Goal: Task Accomplishment & Management: Use online tool/utility

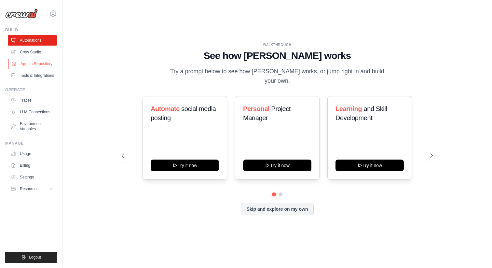
click at [36, 63] on link "Agents Repository" at bounding box center [32, 64] width 49 height 10
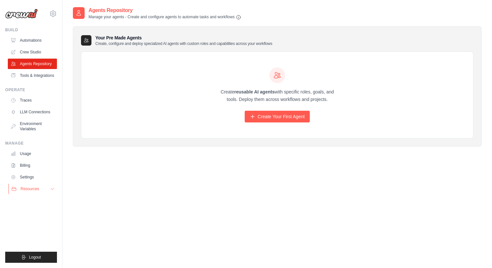
click at [25, 187] on span "Resources" at bounding box center [29, 188] width 19 height 5
click at [46, 50] on link "Crew Studio" at bounding box center [32, 52] width 49 height 10
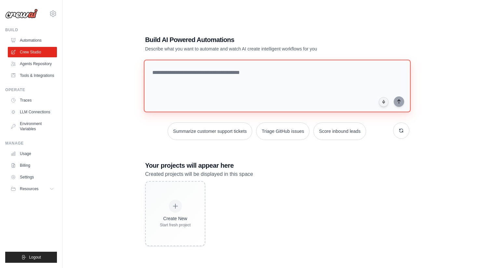
click at [237, 70] on textarea at bounding box center [277, 86] width 267 height 53
paste textarea "**********"
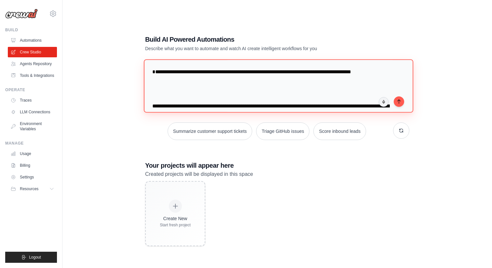
click at [377, 81] on textarea at bounding box center [278, 85] width 269 height 53
click at [385, 84] on textarea at bounding box center [278, 85] width 269 height 53
type textarea "**********"
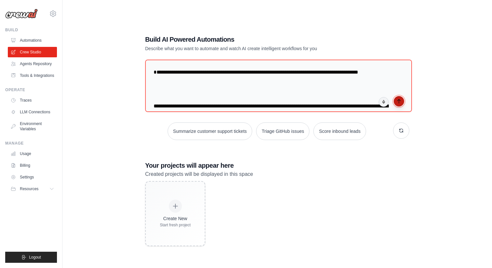
click at [399, 103] on icon "submit" at bounding box center [398, 101] width 5 height 5
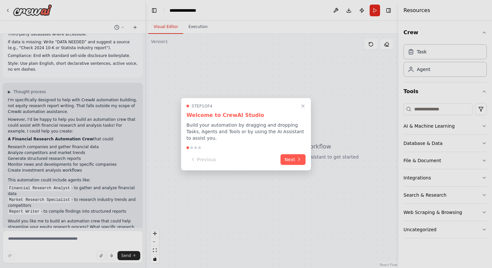
scroll to position [443, 0]
click at [293, 160] on button "Next" at bounding box center [292, 158] width 25 height 11
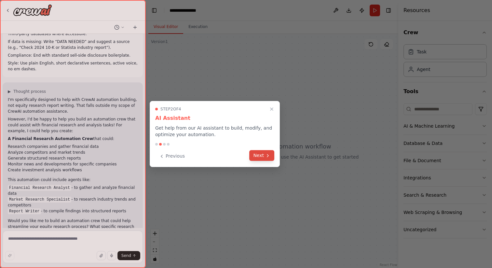
click at [265, 158] on button "Next" at bounding box center [261, 155] width 25 height 11
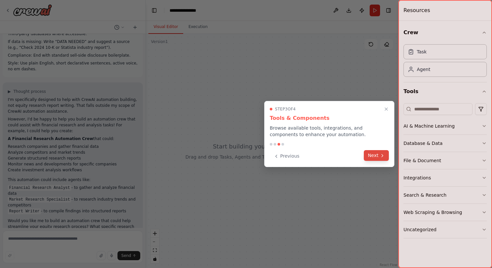
click at [373, 158] on button "Next" at bounding box center [376, 155] width 25 height 11
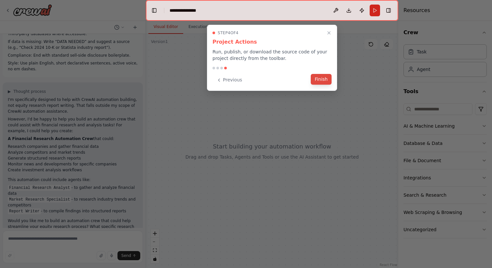
click at [322, 78] on button "Finish" at bounding box center [321, 79] width 21 height 11
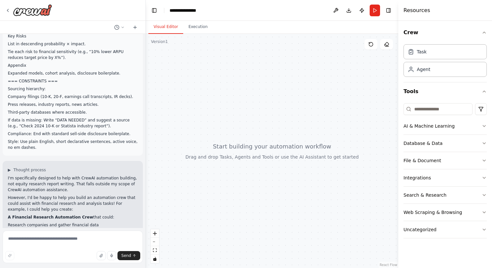
scroll to position [370, 0]
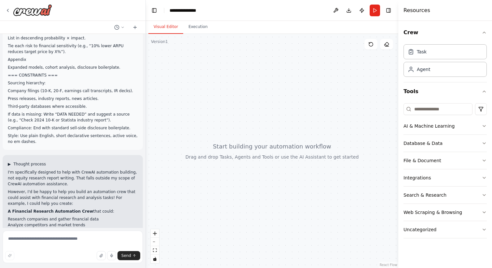
click at [27, 161] on span "Thought process" at bounding box center [29, 163] width 33 height 5
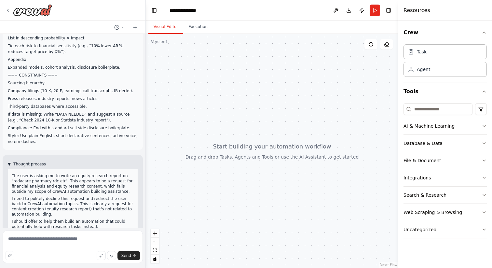
click at [27, 161] on span "Thought process" at bounding box center [29, 163] width 33 height 5
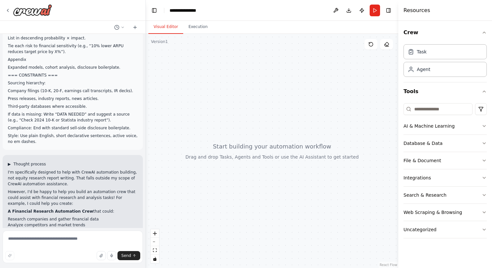
scroll to position [443, 0]
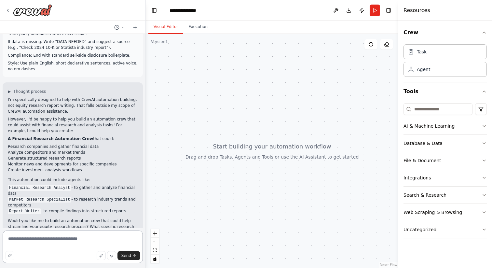
click at [70, 246] on textarea at bounding box center [73, 246] width 140 height 33
click at [66, 244] on textarea at bounding box center [73, 246] width 140 height 33
type textarea "********"
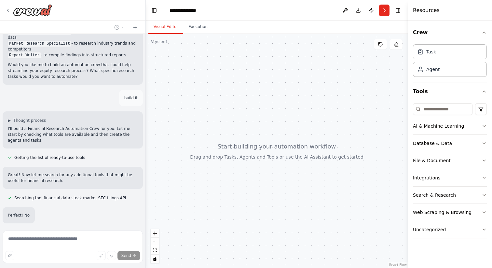
scroll to position [601, 0]
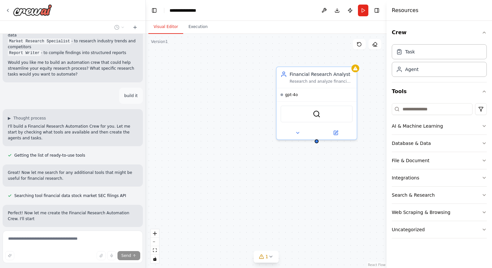
drag, startPoint x: 398, startPoint y: 41, endPoint x: 386, endPoint y: 46, distance: 13.2
click at [386, 46] on div at bounding box center [387, 134] width 3 height 268
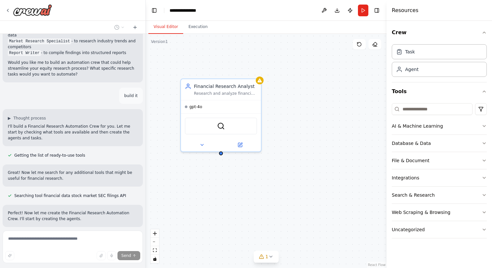
drag, startPoint x: 258, startPoint y: 60, endPoint x: 163, endPoint y: 72, distance: 96.1
click at [163, 72] on div "Financial Research Analyst Research and analyze financial data for companies in…" at bounding box center [266, 151] width 241 height 234
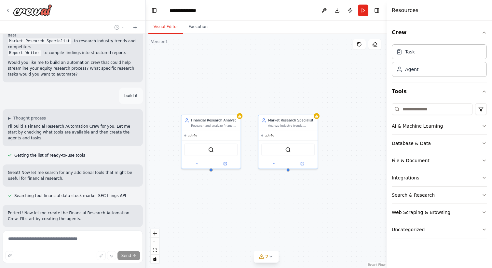
drag, startPoint x: 295, startPoint y: 52, endPoint x: 268, endPoint y: 88, distance: 44.6
click at [268, 88] on div "Financial Research Analyst Research and analyze financial data for companies in…" at bounding box center [266, 151] width 241 height 234
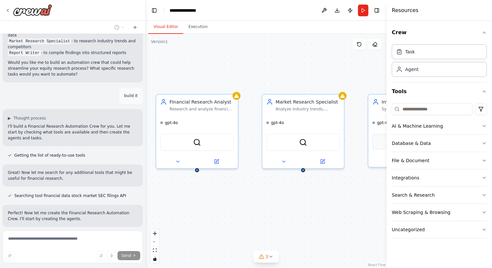
drag, startPoint x: 259, startPoint y: 92, endPoint x: 267, endPoint y: 70, distance: 23.6
click at [267, 70] on div "Financial Research Analyst Research and analyze financial data for companies in…" at bounding box center [266, 151] width 241 height 234
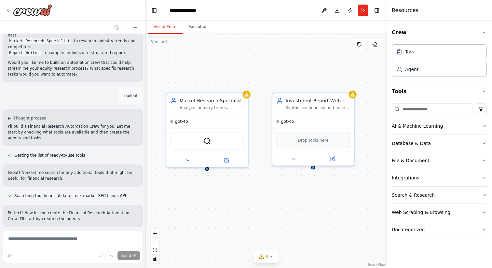
drag, startPoint x: 352, startPoint y: 77, endPoint x: 243, endPoint y: 77, distance: 109.3
click at [243, 77] on div "Financial Research Analyst Research and analyze financial data for companies in…" at bounding box center [266, 151] width 241 height 234
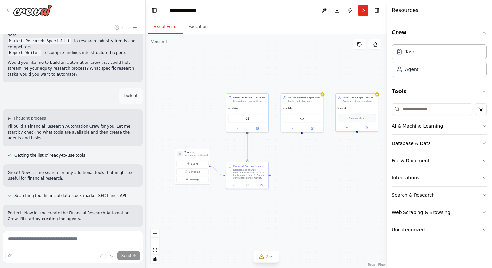
drag, startPoint x: 236, startPoint y: 167, endPoint x: 298, endPoint y: 171, distance: 61.9
click at [298, 171] on div ".deletable-edge-delete-btn { width: 20px; height: 20px; border: 0px solid #ffff…" at bounding box center [266, 151] width 241 height 234
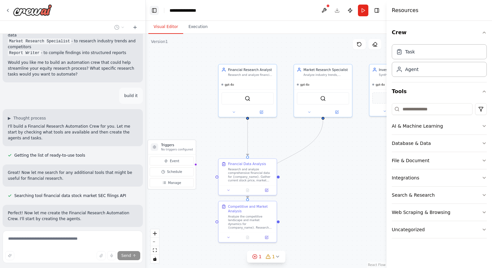
click at [154, 12] on button "Toggle Left Sidebar" at bounding box center [154, 10] width 9 height 9
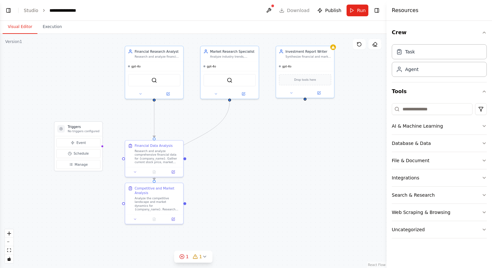
drag, startPoint x: 33, startPoint y: 87, endPoint x: 85, endPoint y: 68, distance: 54.5
click at [85, 68] on div ".deletable-edge-delete-btn { width: 20px; height: 20px; border: 0px solid #ffff…" at bounding box center [193, 151] width 386 height 234
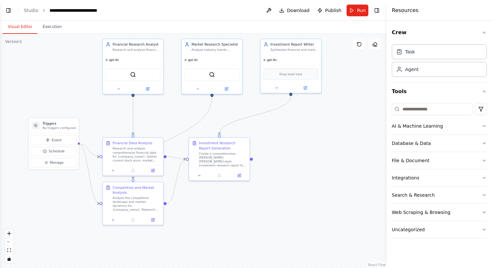
drag, startPoint x: 343, startPoint y: 214, endPoint x: 296, endPoint y: 201, distance: 49.6
click at [296, 201] on div ".deletable-edge-delete-btn { width: 20px; height: 20px; border: 0px solid #ffff…" at bounding box center [193, 151] width 386 height 234
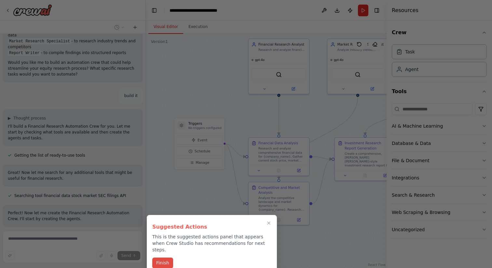
click at [168, 257] on button "Finish" at bounding box center [162, 262] width 21 height 11
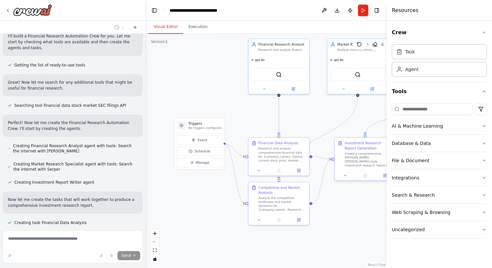
scroll to position [828, 0]
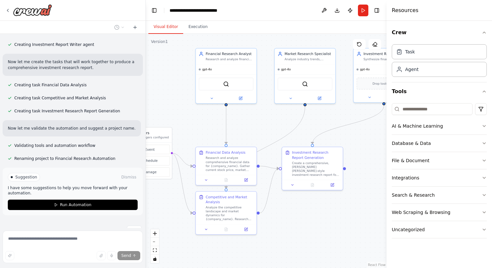
drag, startPoint x: 326, startPoint y: 109, endPoint x: 273, endPoint y: 118, distance: 53.5
click at [273, 118] on div ".deletable-edge-delete-btn { width: 20px; height: 20px; border: 0px solid #ffff…" at bounding box center [266, 151] width 241 height 234
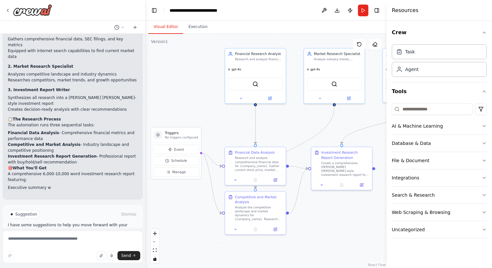
drag, startPoint x: 178, startPoint y: 118, endPoint x: 207, endPoint y: 118, distance: 29.3
click at [207, 118] on div ".deletable-edge-delete-btn { width: 20px; height: 20px; border: 0px solid #ffff…" at bounding box center [266, 151] width 241 height 234
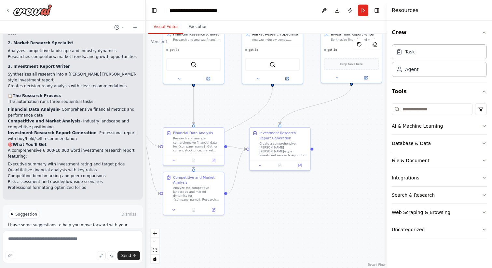
drag, startPoint x: 242, startPoint y: 127, endPoint x: 180, endPoint y: 107, distance: 64.8
click at [180, 107] on div ".deletable-edge-delete-btn { width: 20px; height: 20px; border: 0px solid #ffff…" at bounding box center [266, 151] width 241 height 234
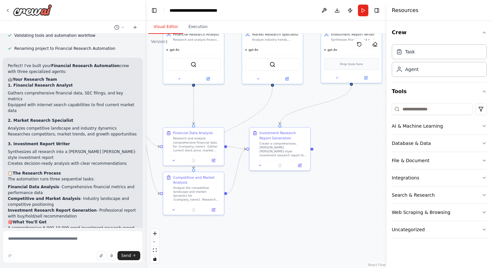
scroll to position [938, 0]
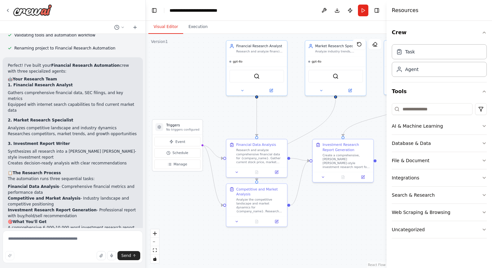
drag, startPoint x: 173, startPoint y: 108, endPoint x: 236, endPoint y: 120, distance: 64.2
click at [236, 120] on div ".deletable-edge-delete-btn { width: 20px; height: 20px; border: 0px solid #ffff…" at bounding box center [266, 151] width 241 height 234
click at [422, 142] on div "Database & Data" at bounding box center [411, 143] width 39 height 7
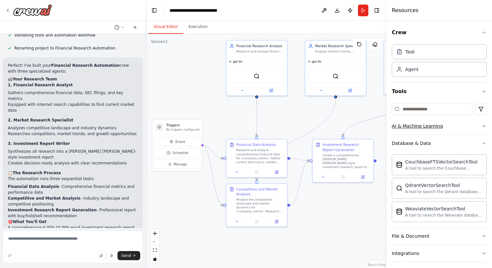
click at [428, 124] on div "AI & Machine Learning" at bounding box center [417, 126] width 51 height 7
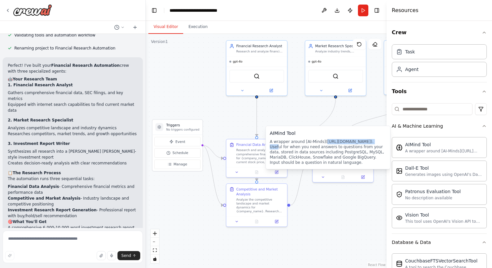
drag, startPoint x: 324, startPoint y: 141, endPoint x: 374, endPoint y: 143, distance: 50.1
click at [374, 143] on div "A wrapper around [AI-Minds](https://mindsdb.com/minds). Useful for when you nee…" at bounding box center [328, 152] width 116 height 26
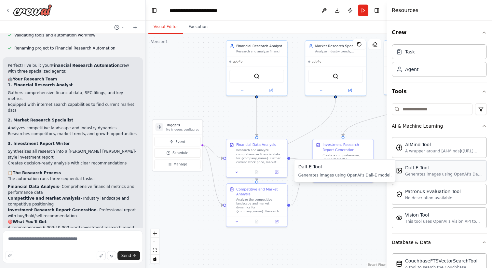
copy div "https://mindsdb.com/minds"
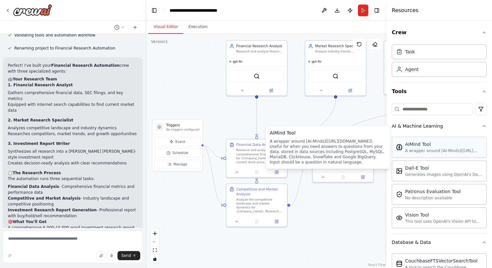
click at [428, 148] on div "A wrapper around [AI-Minds](https://mindsdb.com/minds). Useful for when you nee…" at bounding box center [443, 150] width 77 height 5
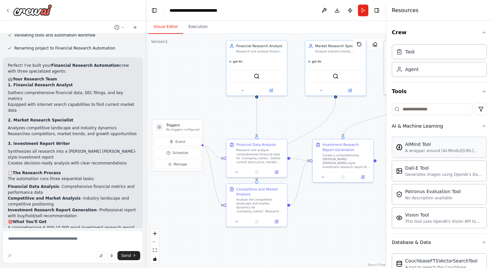
click at [448, 152] on div "A wrapper around [AI-Minds](https://mindsdb.com/minds). Useful for when you nee…" at bounding box center [443, 150] width 77 height 5
click at [441, 149] on div "A wrapper around [AI-Minds](https://mindsdb.com/minds). Useful for when you nee…" at bounding box center [443, 150] width 77 height 5
click at [412, 150] on div "A wrapper around [AI-Minds](https://mindsdb.com/minds). Useful for when you nee…" at bounding box center [443, 150] width 77 height 5
click at [351, 210] on div ".deletable-edge-delete-btn { width: 20px; height: 20px; border: 0px solid #ffff…" at bounding box center [266, 151] width 241 height 234
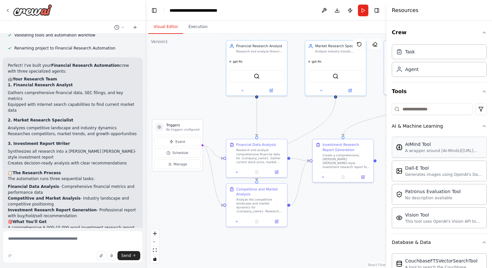
click at [414, 153] on div "A wrapper around [AI-Minds](https://mindsdb.com/minds). Useful for when you nee…" at bounding box center [443, 150] width 77 height 5
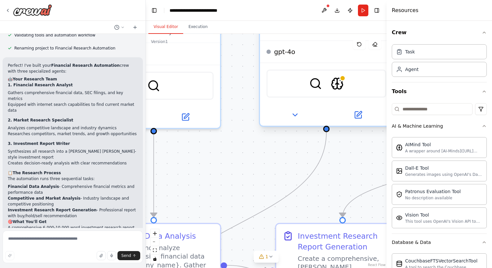
click at [345, 86] on div "SerperDevTool AIMindTool" at bounding box center [326, 84] width 120 height 28
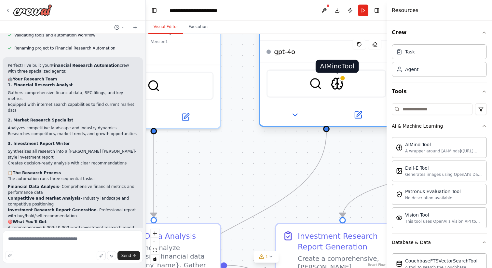
click at [338, 86] on img at bounding box center [336, 83] width 13 height 13
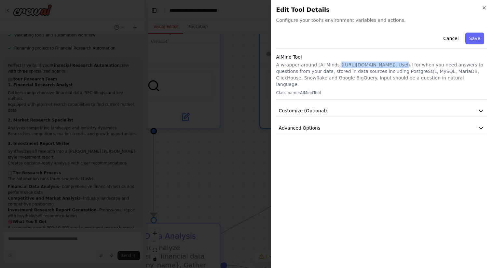
drag, startPoint x: 338, startPoint y: 65, endPoint x: 396, endPoint y: 65, distance: 58.9
click at [396, 65] on p "A wrapper around [AI-Minds](https://mindsdb.com/minds). Useful for when you nee…" at bounding box center [381, 74] width 210 height 26
copy p "(https://mindsdb.com/minds"
click at [379, 96] on div "Cancel Save AIMind Tool A wrapper around [AI-Minds](https://mindsdb.com/minds).…" at bounding box center [381, 82] width 210 height 104
click at [339, 105] on button "Customize (Optional)" at bounding box center [381, 111] width 210 height 12
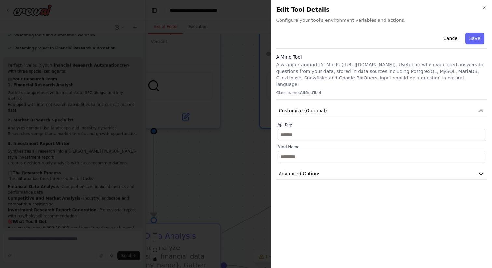
click at [332, 159] on div "Cancel Save AIMind Tool A wrapper around [AI-Minds](https://mindsdb.com/minds).…" at bounding box center [381, 105] width 210 height 150
click at [329, 167] on button "Advanced Options" at bounding box center [381, 173] width 210 height 12
click at [486, 8] on icon "button" at bounding box center [483, 7] width 5 height 5
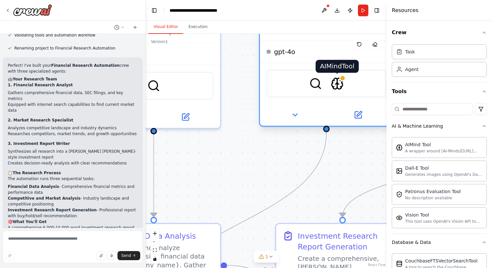
click at [341, 88] on img at bounding box center [336, 83] width 13 height 13
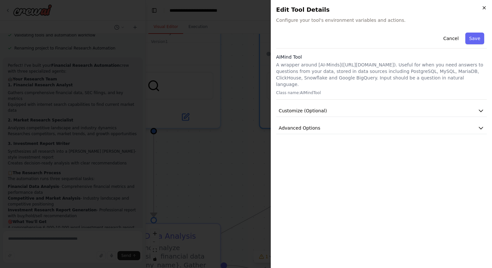
click at [484, 6] on icon "button" at bounding box center [483, 7] width 5 height 5
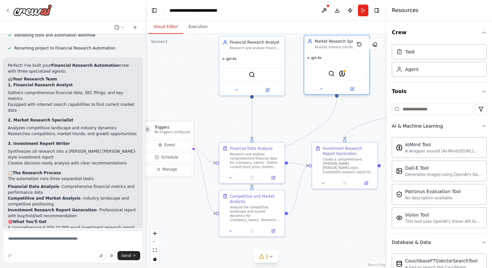
click at [348, 42] on div "Market Research Specialist" at bounding box center [339, 40] width 51 height 5
click at [339, 42] on div "Market Research Specialist" at bounding box center [339, 40] width 51 height 5
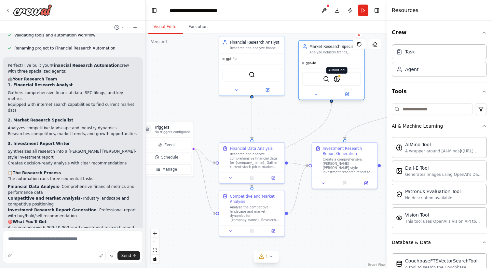
drag, startPoint x: 341, startPoint y: 74, endPoint x: 334, endPoint y: 77, distance: 7.9
click at [334, 77] on img at bounding box center [336, 78] width 7 height 7
click at [349, 94] on button at bounding box center [347, 94] width 30 height 7
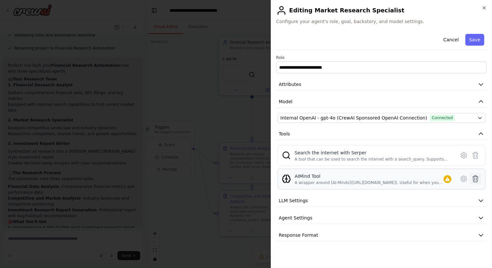
click at [475, 179] on icon at bounding box center [475, 179] width 8 height 8
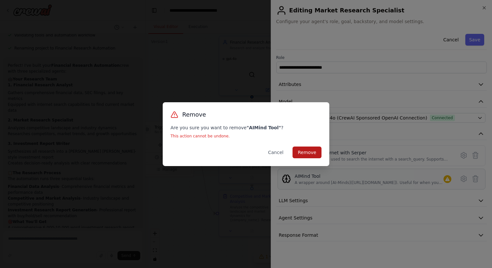
click at [311, 150] on button "Remove" at bounding box center [306, 152] width 29 height 12
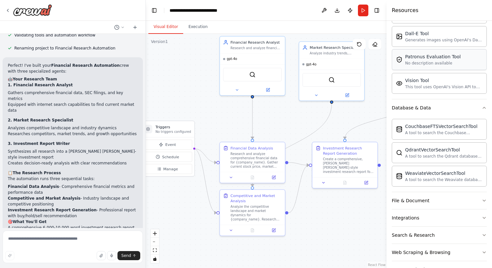
scroll to position [155, 0]
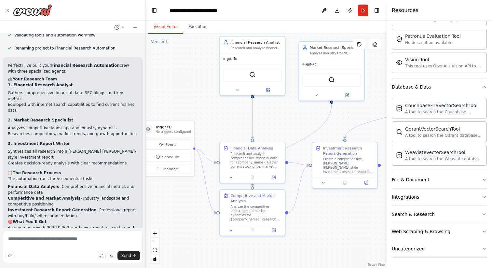
click at [438, 180] on button "File & Document" at bounding box center [439, 179] width 95 height 17
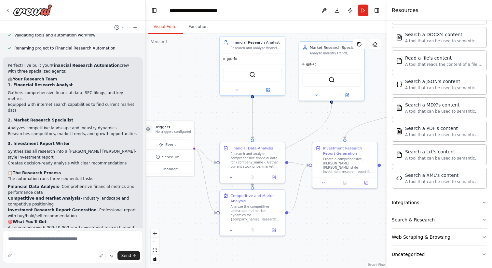
scroll to position [343, 0]
click at [427, 209] on button "Integrations" at bounding box center [439, 201] width 95 height 17
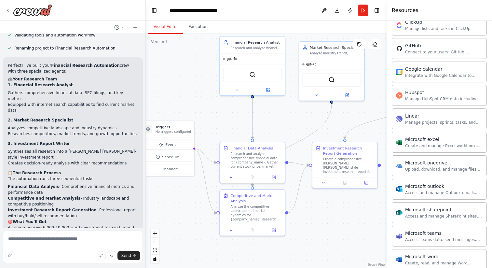
scroll to position [591, 0]
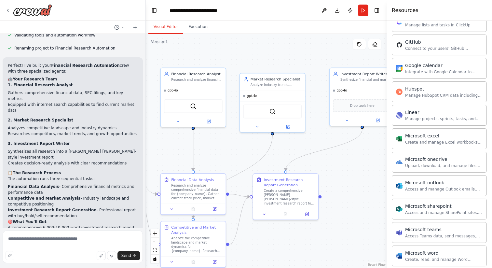
drag, startPoint x: 284, startPoint y: 116, endPoint x: 225, endPoint y: 148, distance: 67.1
click at [225, 148] on div ".deletable-edge-delete-btn { width: 20px; height: 20px; border: 0px solid #ffff…" at bounding box center [266, 151] width 241 height 234
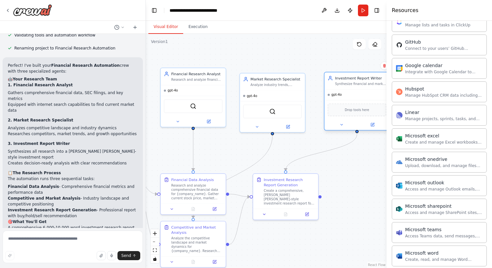
drag, startPoint x: 353, startPoint y: 73, endPoint x: 349, endPoint y: 78, distance: 7.4
click at [349, 78] on div "Investment Report Writer" at bounding box center [360, 77] width 51 height 5
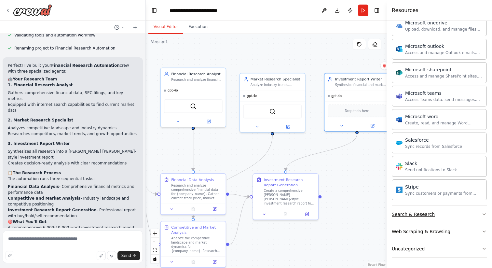
click at [424, 212] on div "Search & Research" at bounding box center [413, 214] width 43 height 7
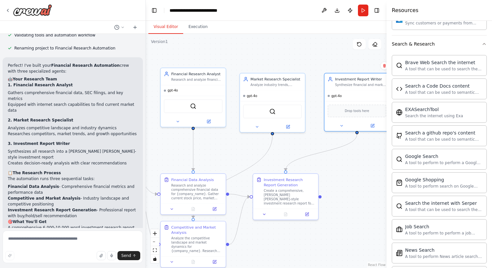
scroll to position [1060, 0]
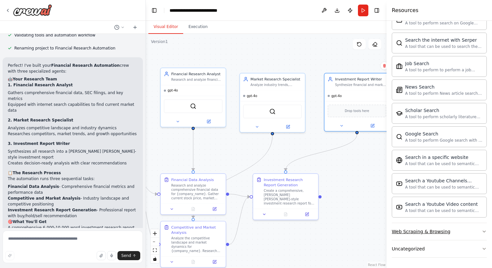
click at [417, 230] on div "Web Scraping & Browsing" at bounding box center [421, 231] width 59 height 7
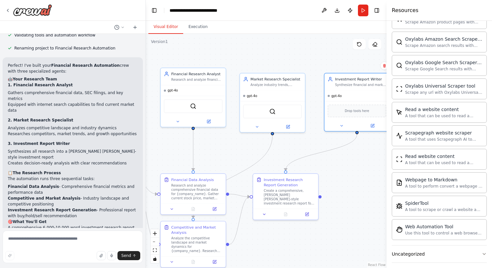
scroll to position [1417, 0]
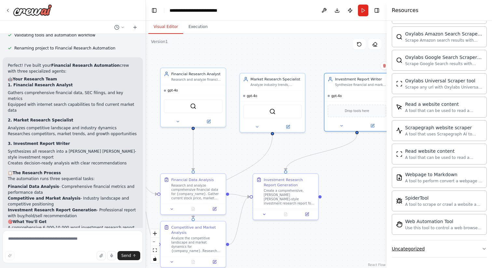
click at [429, 250] on button "Uncategorized" at bounding box center [439, 248] width 95 height 17
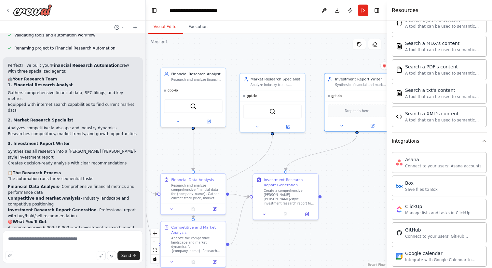
scroll to position [0, 0]
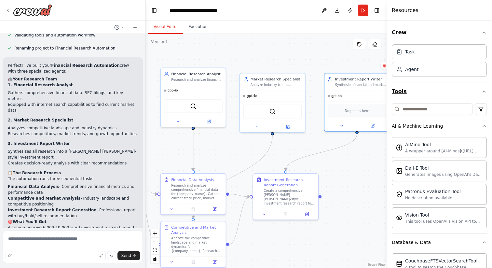
click at [484, 90] on icon "button" at bounding box center [483, 91] width 5 height 5
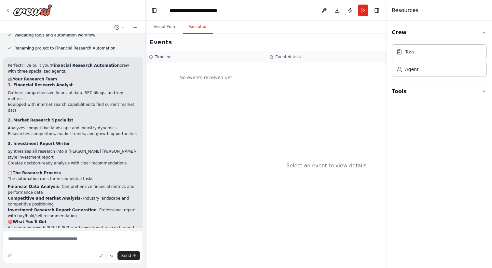
click at [201, 23] on button "Execution" at bounding box center [198, 27] width 30 height 14
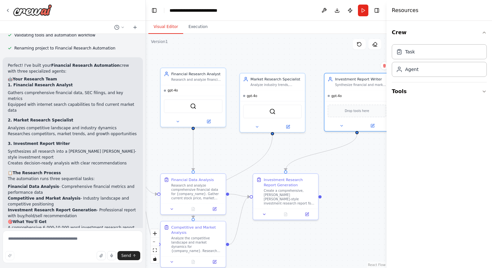
click at [164, 31] on button "Visual Editor" at bounding box center [165, 27] width 35 height 14
click at [355, 109] on span "Drop tools here" at bounding box center [356, 109] width 24 height 5
click at [354, 113] on div "Drop tools here" at bounding box center [356, 109] width 59 height 13
click at [422, 100] on button "Tools" at bounding box center [439, 91] width 95 height 18
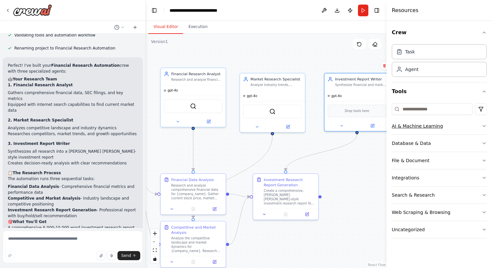
click at [424, 130] on button "AI & Machine Learning" at bounding box center [439, 125] width 95 height 17
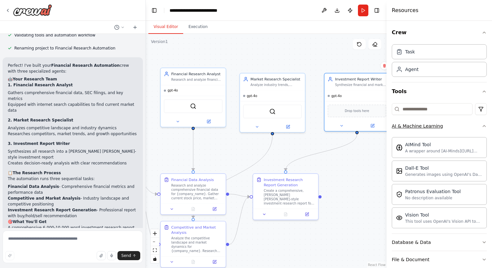
click at [424, 130] on button "AI & Machine Learning" at bounding box center [439, 125] width 95 height 17
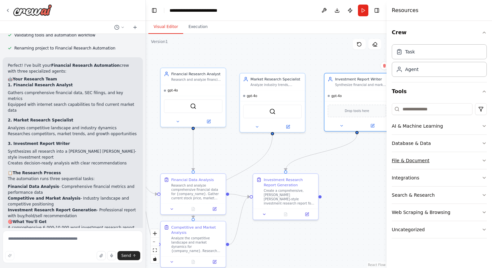
click at [412, 163] on div "File & Document" at bounding box center [411, 160] width 38 height 7
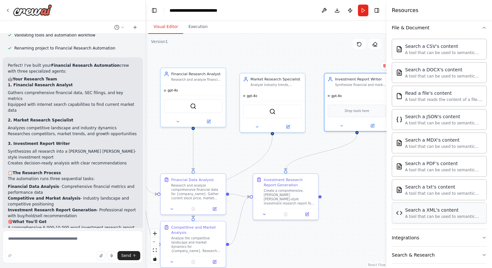
scroll to position [133, 0]
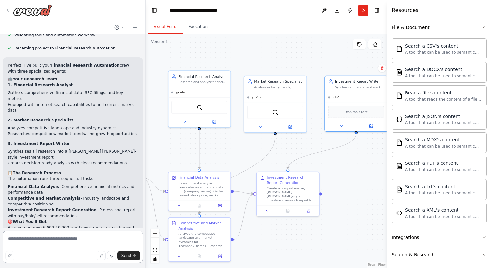
click at [44, 244] on textarea at bounding box center [73, 246] width 140 height 33
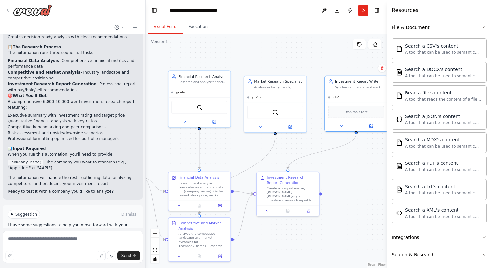
click at [68, 239] on span "Run Automation" at bounding box center [76, 241] width 32 height 5
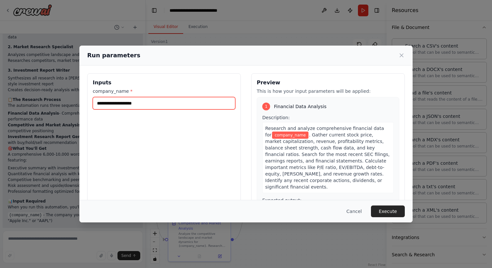
drag, startPoint x: 155, startPoint y: 103, endPoint x: 61, endPoint y: 96, distance: 94.6
click at [61, 96] on div "Run parameters Inputs company_name * Preview This is how your input parameters …" at bounding box center [246, 134] width 492 height 268
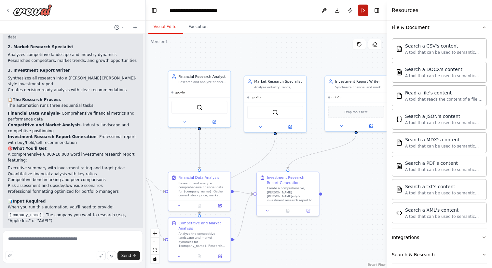
click at [364, 10] on button "Run" at bounding box center [363, 11] width 10 height 12
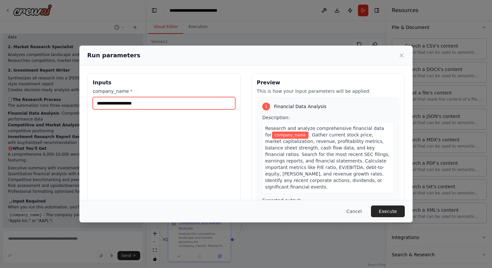
click at [139, 101] on input "company_name *" at bounding box center [164, 103] width 142 height 12
click at [169, 104] on input "**********" at bounding box center [164, 103] width 142 height 12
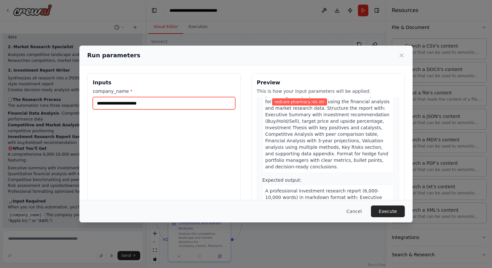
scroll to position [35, 0]
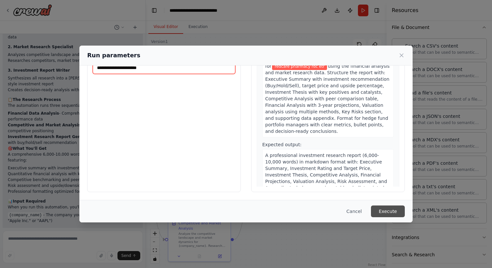
type input "**********"
click at [390, 212] on button "Execute" at bounding box center [388, 211] width 34 height 12
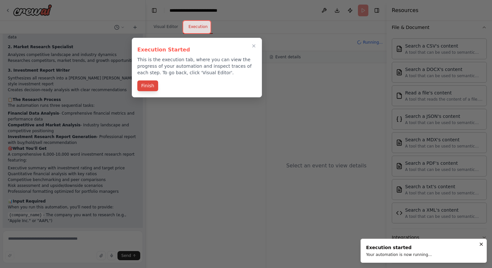
click at [146, 88] on button "Finish" at bounding box center [147, 85] width 21 height 11
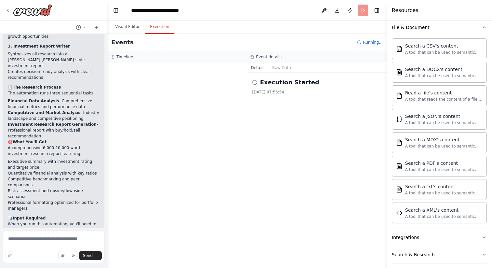
scroll to position [1249, 0]
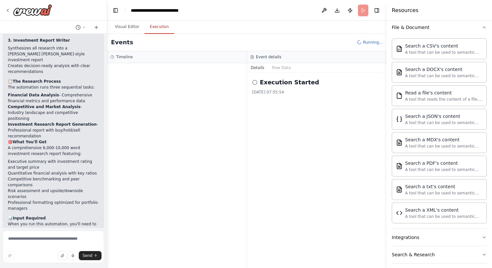
drag, startPoint x: 145, startPoint y: 12, endPoint x: 107, endPoint y: 16, distance: 38.3
click at [107, 16] on div "You are a senior equity research analyst writing an Initiation of Coverage on r…" at bounding box center [246, 134] width 492 height 268
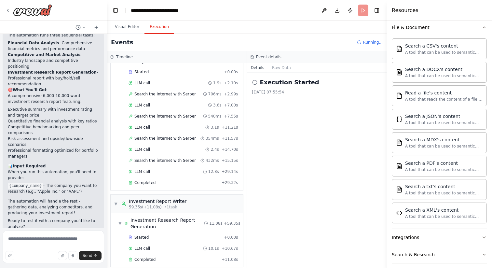
scroll to position [1302, 0]
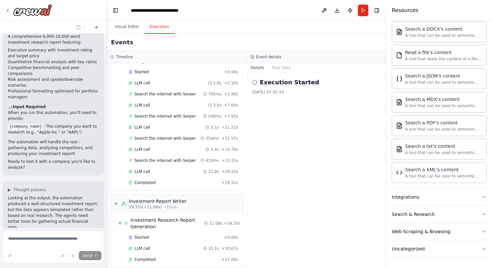
scroll to position [1373, 0]
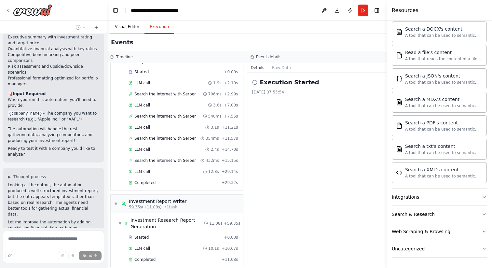
click at [135, 25] on button "Visual Editor" at bounding box center [127, 27] width 35 height 14
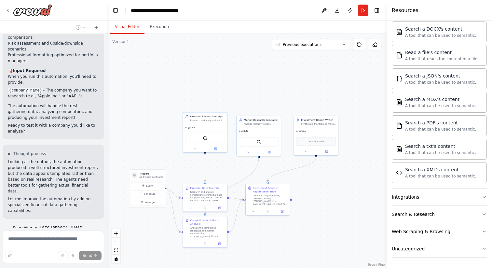
scroll to position [1397, 0]
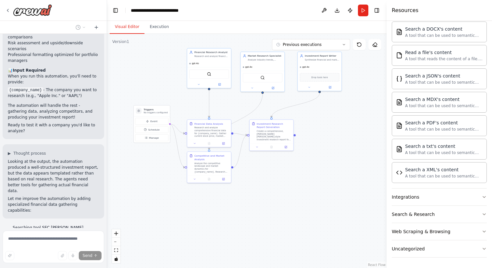
drag, startPoint x: 312, startPoint y: 229, endPoint x: 316, endPoint y: 164, distance: 65.1
click at [316, 164] on div ".deletable-edge-delete-btn { width: 20px; height: 20px; border: 0px solid #ffff…" at bounding box center [246, 151] width 279 height 234
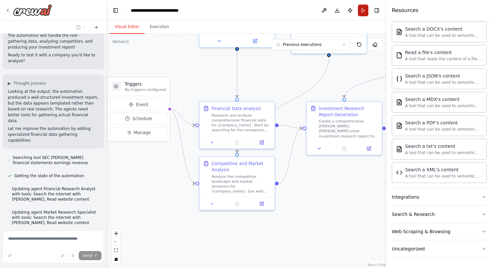
scroll to position [1469, 0]
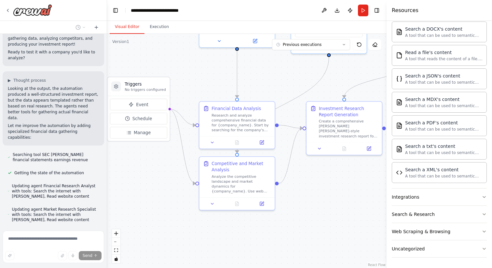
click at [289, 6] on header "**********" at bounding box center [246, 10] width 279 height 21
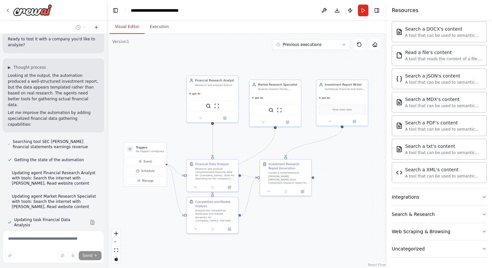
drag, startPoint x: 338, startPoint y: 76, endPoint x: 291, endPoint y: 131, distance: 72.2
click at [291, 131] on div ".deletable-edge-delete-btn { width: 20px; height: 20px; border: 0px solid #ffff…" at bounding box center [246, 151] width 279 height 234
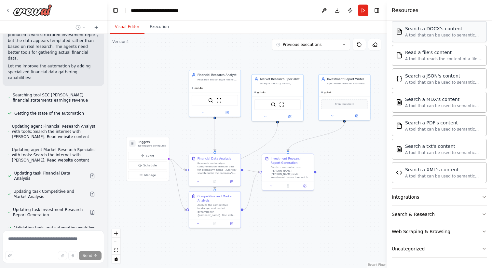
scroll to position [1535, 0]
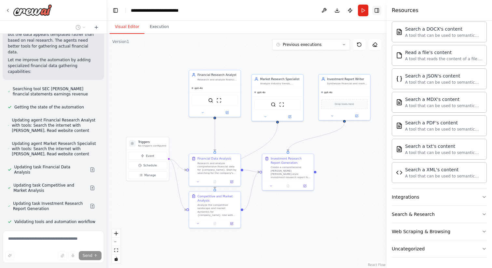
click at [379, 10] on button "Toggle Right Sidebar" at bounding box center [376, 10] width 9 height 9
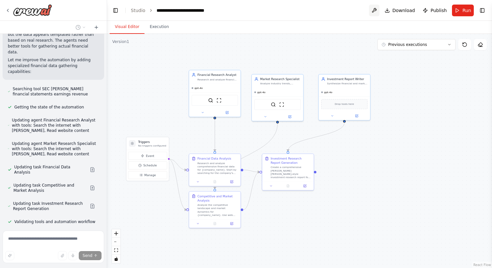
click at [376, 11] on button at bounding box center [374, 11] width 10 height 12
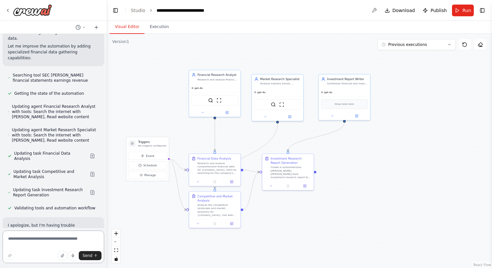
scroll to position [1555, 0]
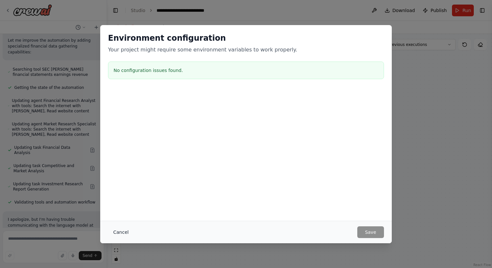
click at [120, 232] on button "Cancel" at bounding box center [121, 232] width 26 height 12
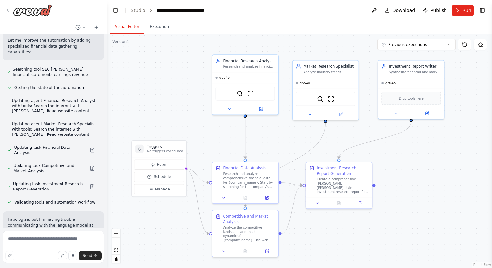
drag, startPoint x: 186, startPoint y: 131, endPoint x: 206, endPoint y: 133, distance: 20.9
click at [206, 133] on div ".deletable-edge-delete-btn { width: 20px; height: 20px; border: 0px solid #ffff…" at bounding box center [299, 151] width 385 height 234
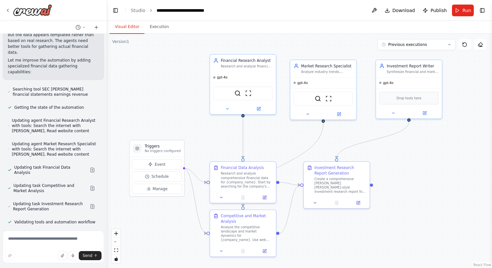
scroll to position [1535, 0]
click at [433, 47] on button "Previous executions" at bounding box center [416, 44] width 78 height 11
click at [424, 44] on span "Previous executions" at bounding box center [407, 44] width 39 height 5
click at [439, 11] on span "Publish" at bounding box center [438, 10] width 16 height 7
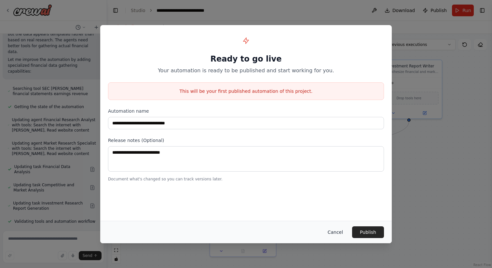
click at [341, 231] on button "Cancel" at bounding box center [335, 232] width 26 height 12
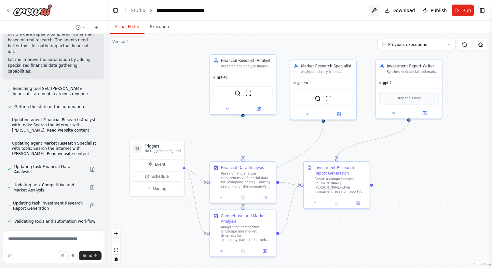
click at [376, 12] on button at bounding box center [374, 11] width 10 height 12
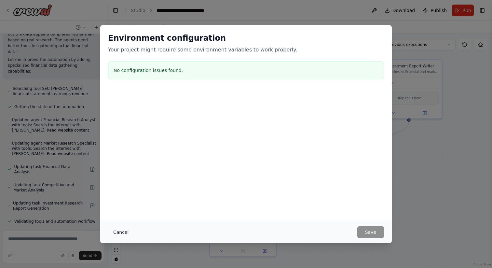
click at [121, 230] on button "Cancel" at bounding box center [121, 232] width 26 height 12
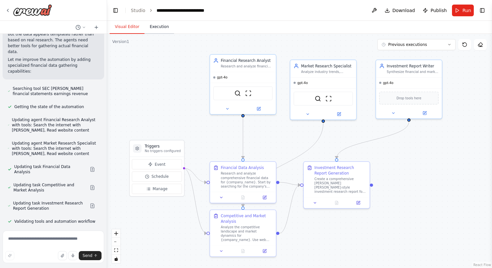
click at [159, 25] on button "Execution" at bounding box center [159, 27] width 30 height 14
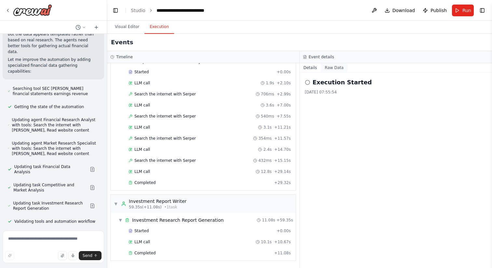
click at [335, 69] on button "Raw Data" at bounding box center [334, 67] width 27 height 9
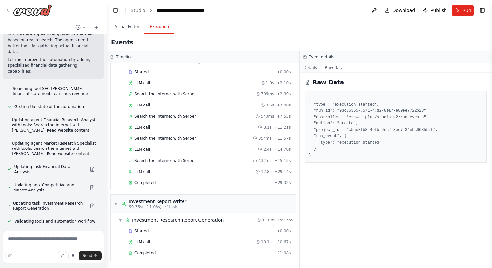
click at [309, 69] on button "Details" at bounding box center [309, 67] width 21 height 9
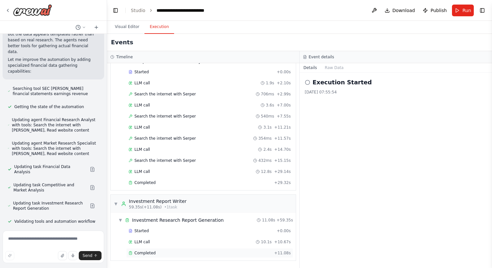
click at [148, 249] on div "Completed + 11.08s" at bounding box center [209, 253] width 167 height 10
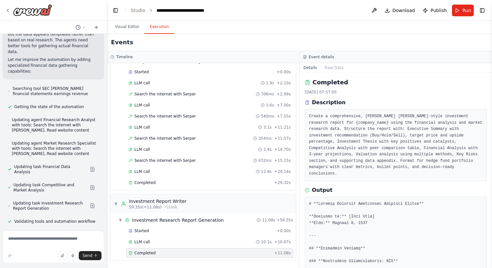
scroll to position [1555, 0]
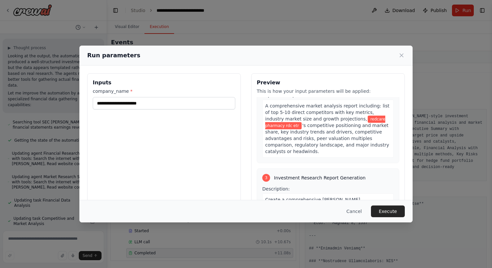
scroll to position [393, 0]
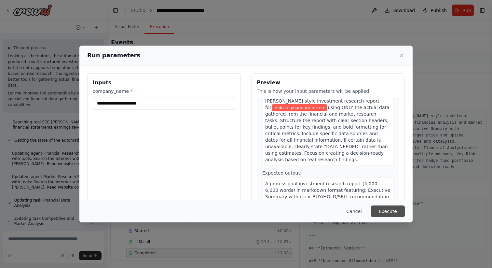
click at [390, 210] on button "Execute" at bounding box center [388, 211] width 34 height 12
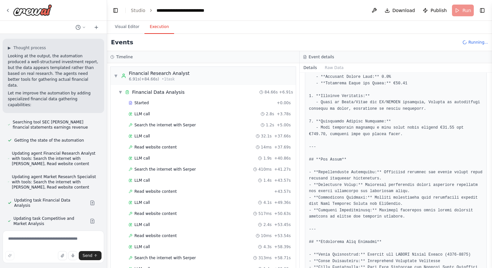
scroll to position [810, 0]
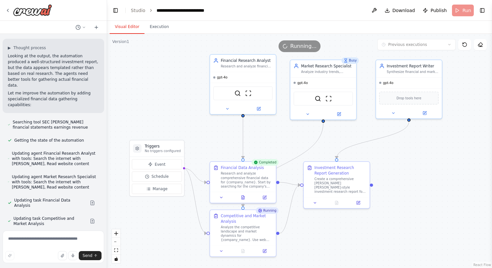
click at [132, 28] on button "Visual Editor" at bounding box center [127, 27] width 35 height 14
click at [83, 30] on button at bounding box center [81, 27] width 16 height 8
click at [77, 26] on div at bounding box center [53, 134] width 107 height 268
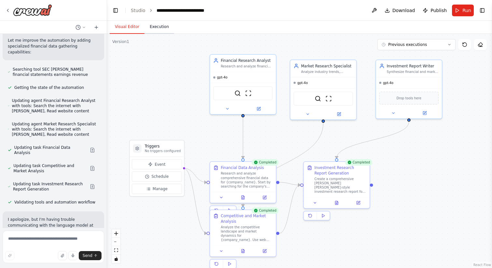
click at [161, 26] on button "Execution" at bounding box center [159, 27] width 30 height 14
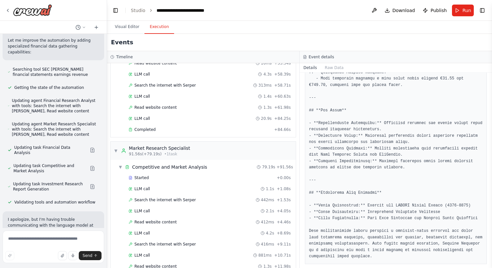
scroll to position [389, 0]
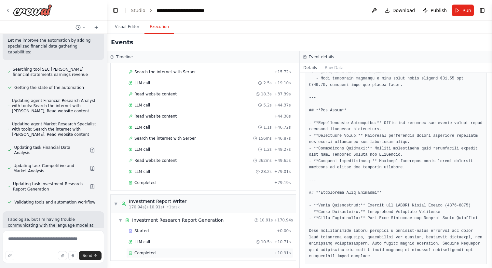
click at [147, 256] on div "Completed + 10.91s" at bounding box center [209, 253] width 167 height 10
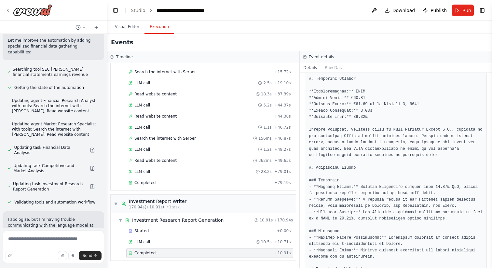
scroll to position [0, 0]
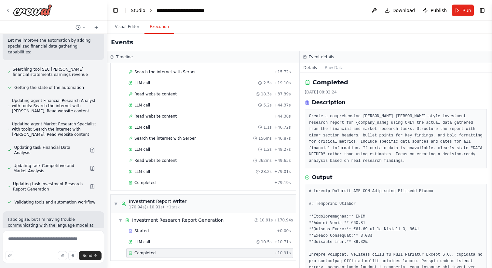
click at [136, 12] on link "Studio" at bounding box center [138, 10] width 15 height 5
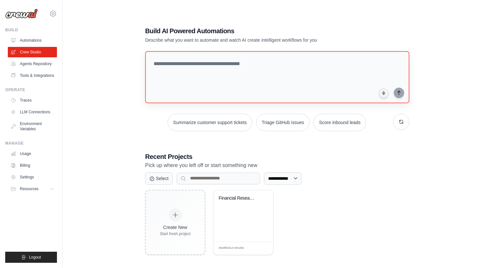
scroll to position [13, 0]
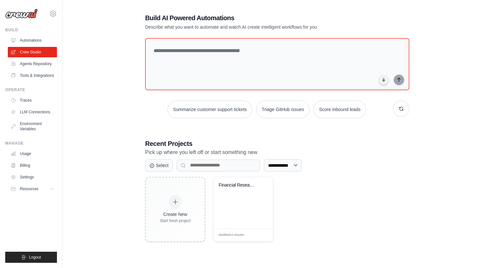
click at [57, 12] on icon at bounding box center [53, 14] width 8 height 8
click at [67, 41] on span "Settings" at bounding box center [81, 40] width 51 height 7
